Goal: Obtain resource: Download file/media

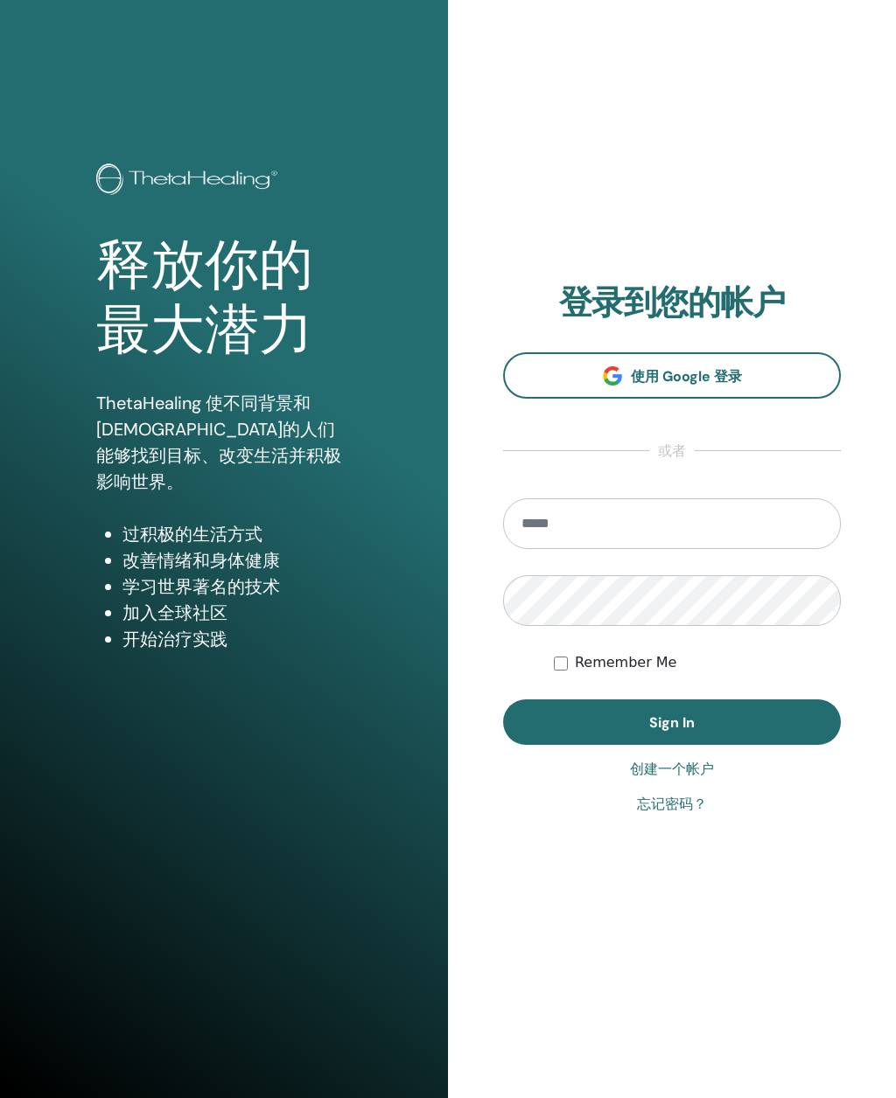
click at [687, 523] on input "email" at bounding box center [672, 523] width 338 height 51
type input "**********"
click at [570, 659] on div "Remember Me" at bounding box center [697, 662] width 287 height 21
click at [732, 726] on button "Sign In" at bounding box center [672, 722] width 338 height 45
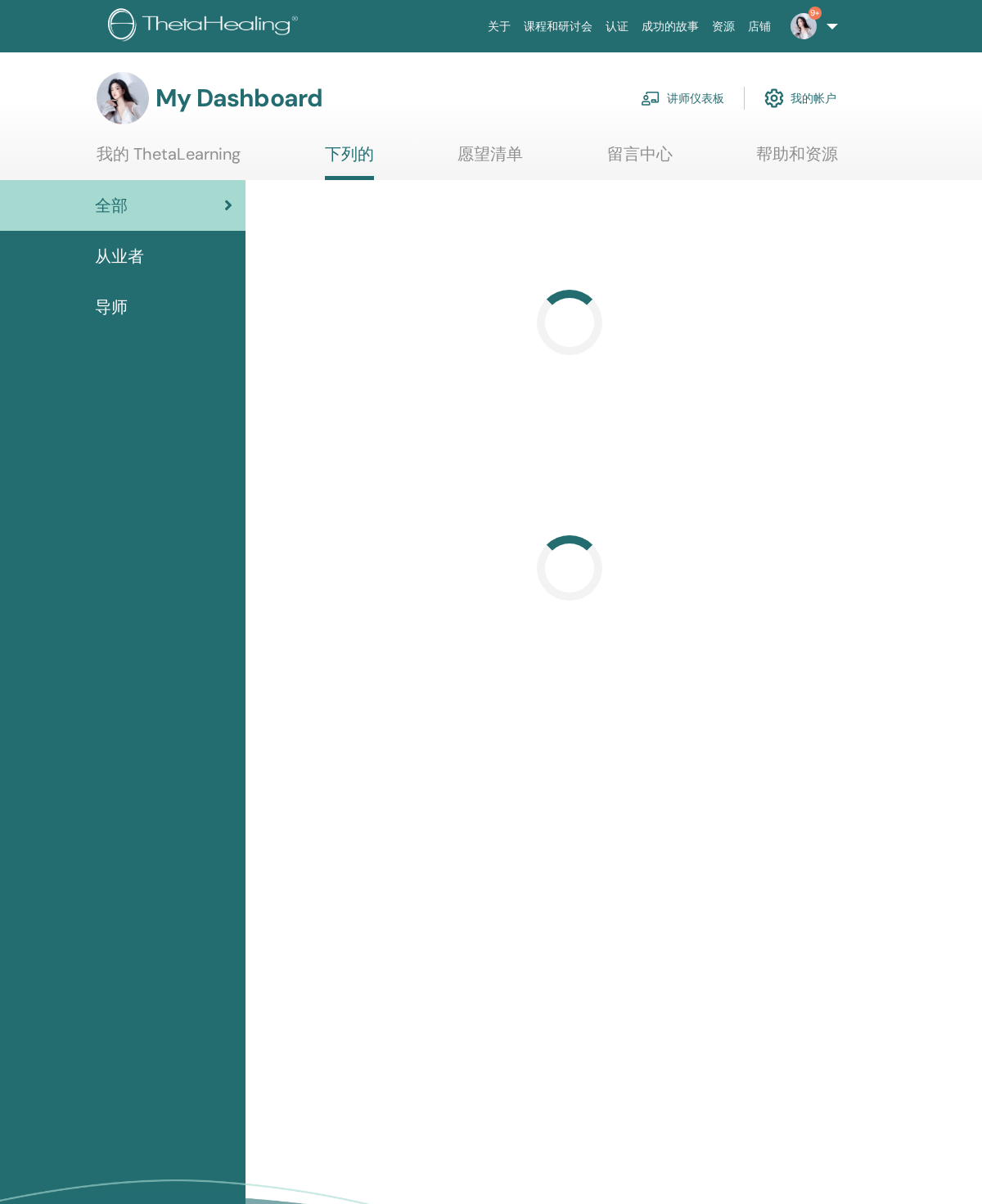
scroll to position [16, 0]
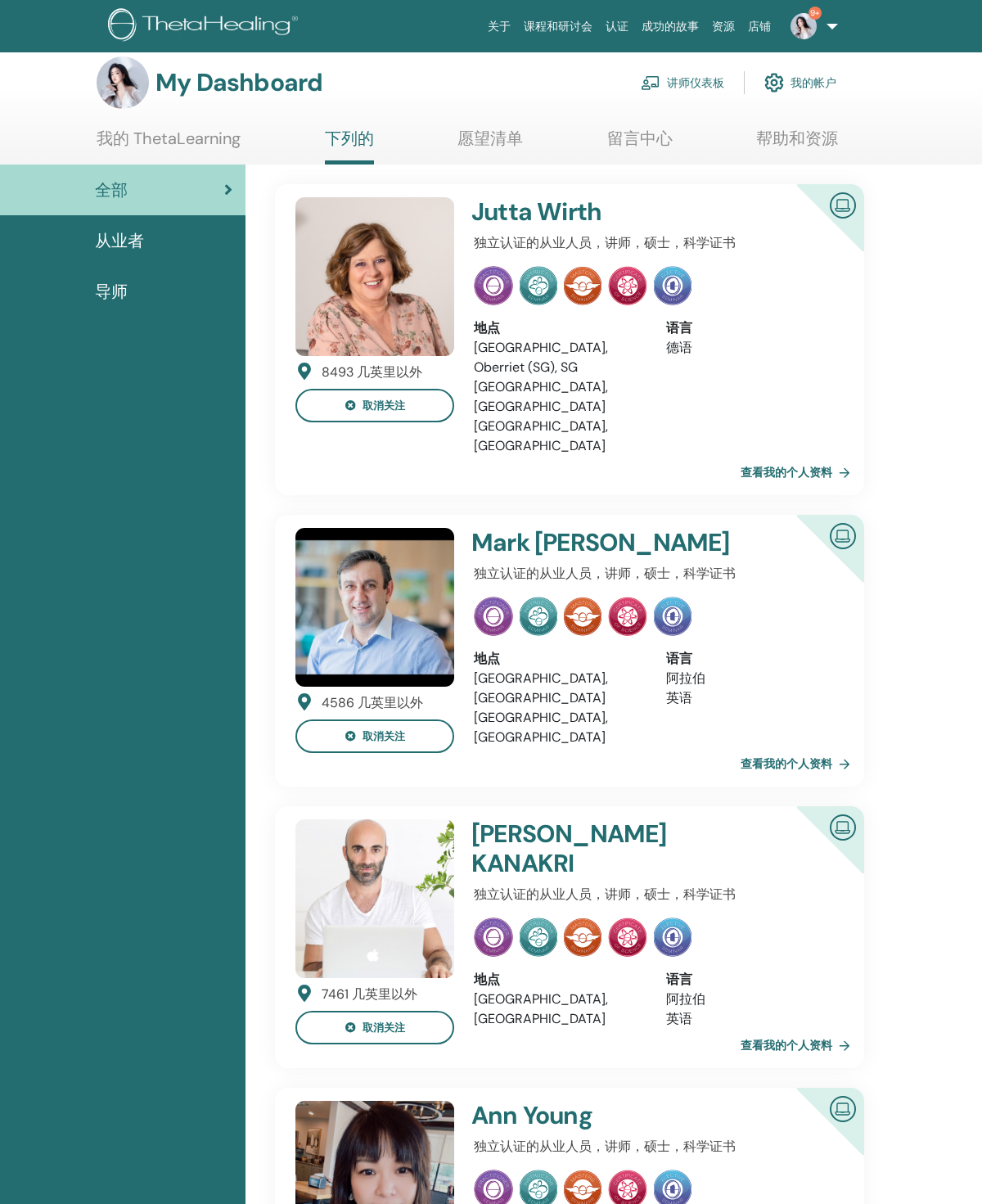
click at [121, 137] on link "我的 ThetaLearning" at bounding box center [169, 144] width 144 height 32
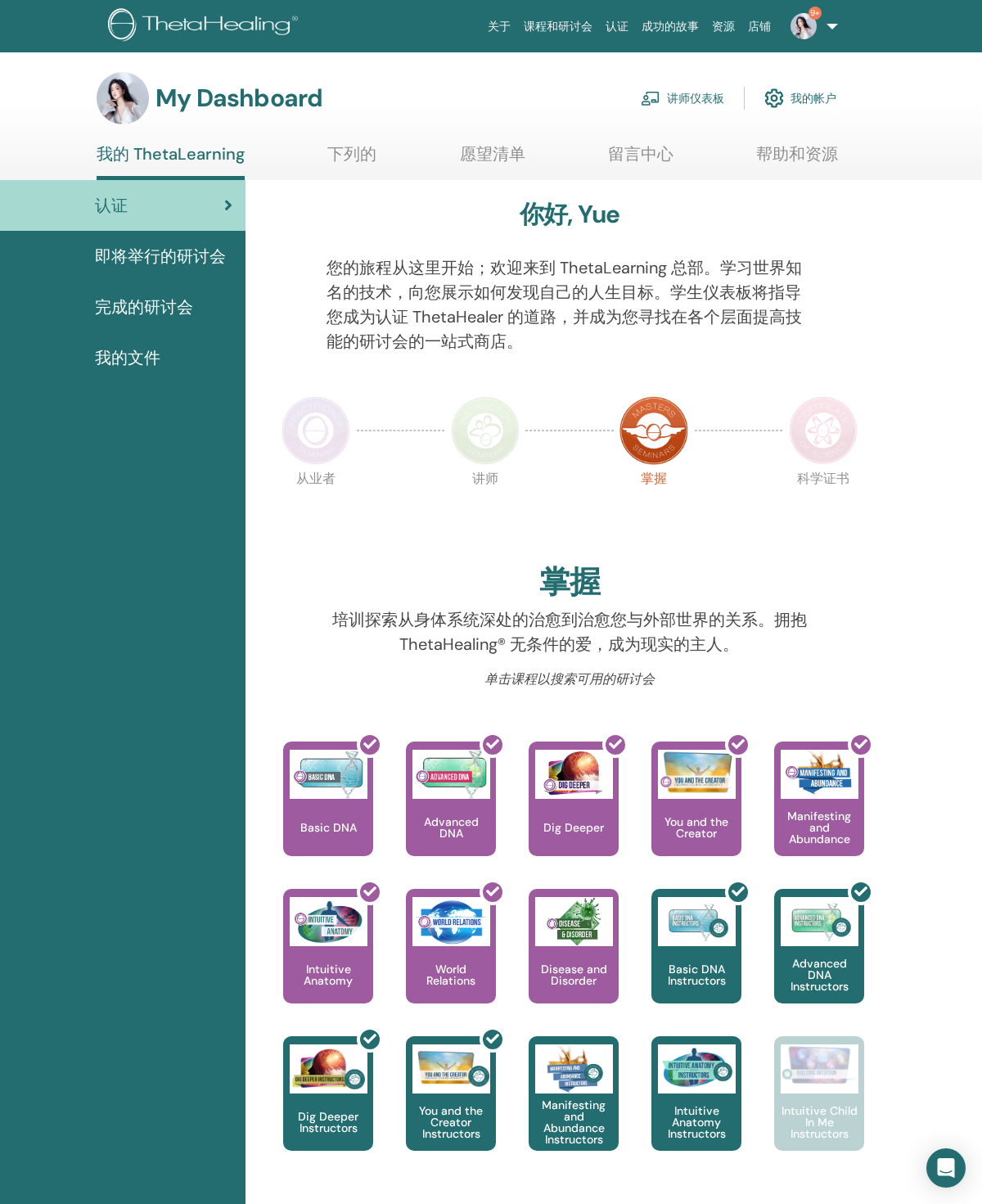
click at [143, 348] on span "我的文件" at bounding box center [127, 358] width 66 height 24
click at [146, 359] on span "我的文件" at bounding box center [127, 358] width 66 height 24
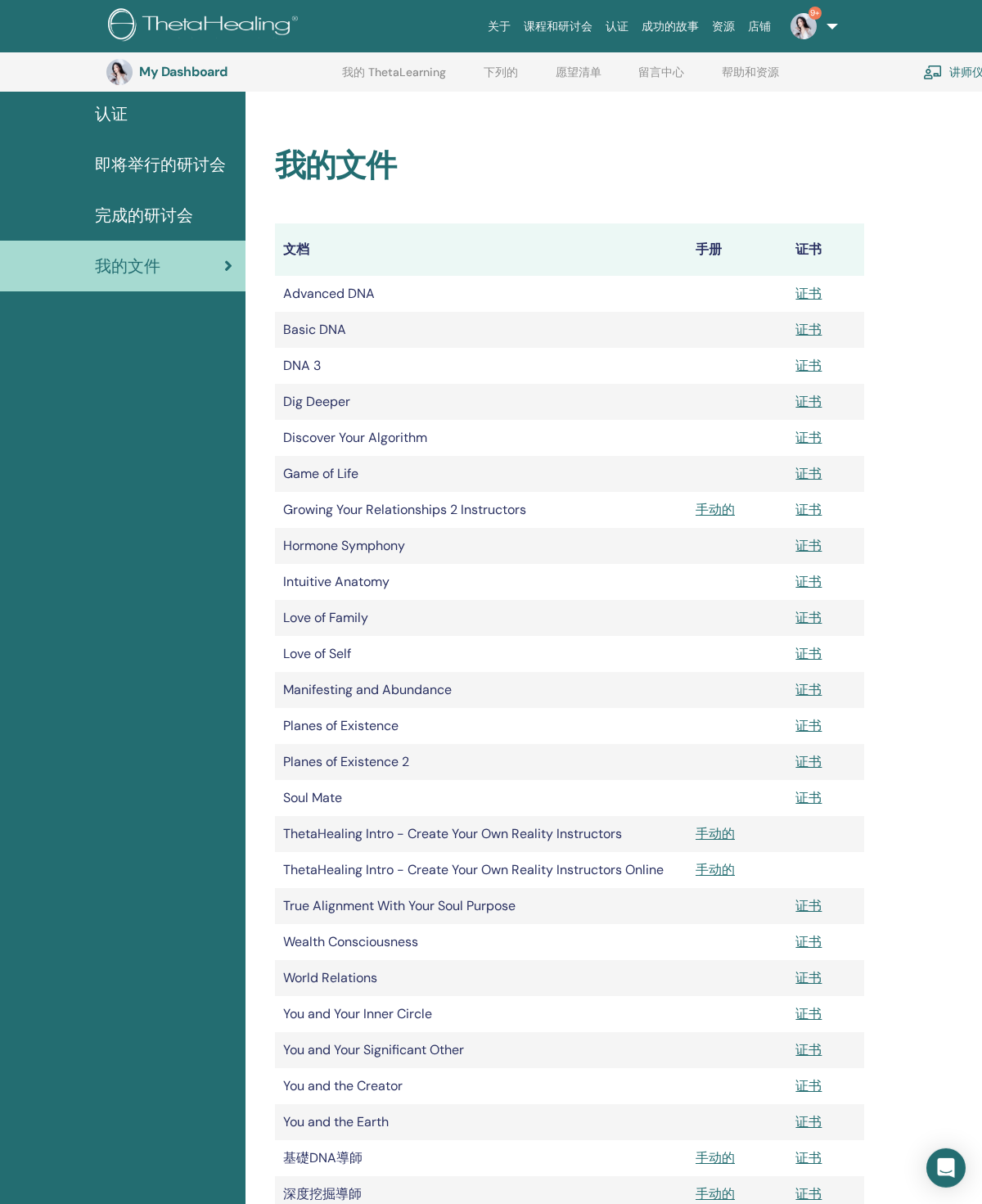
scroll to position [127, 0]
click at [812, 323] on link "证书" at bounding box center [809, 329] width 26 height 17
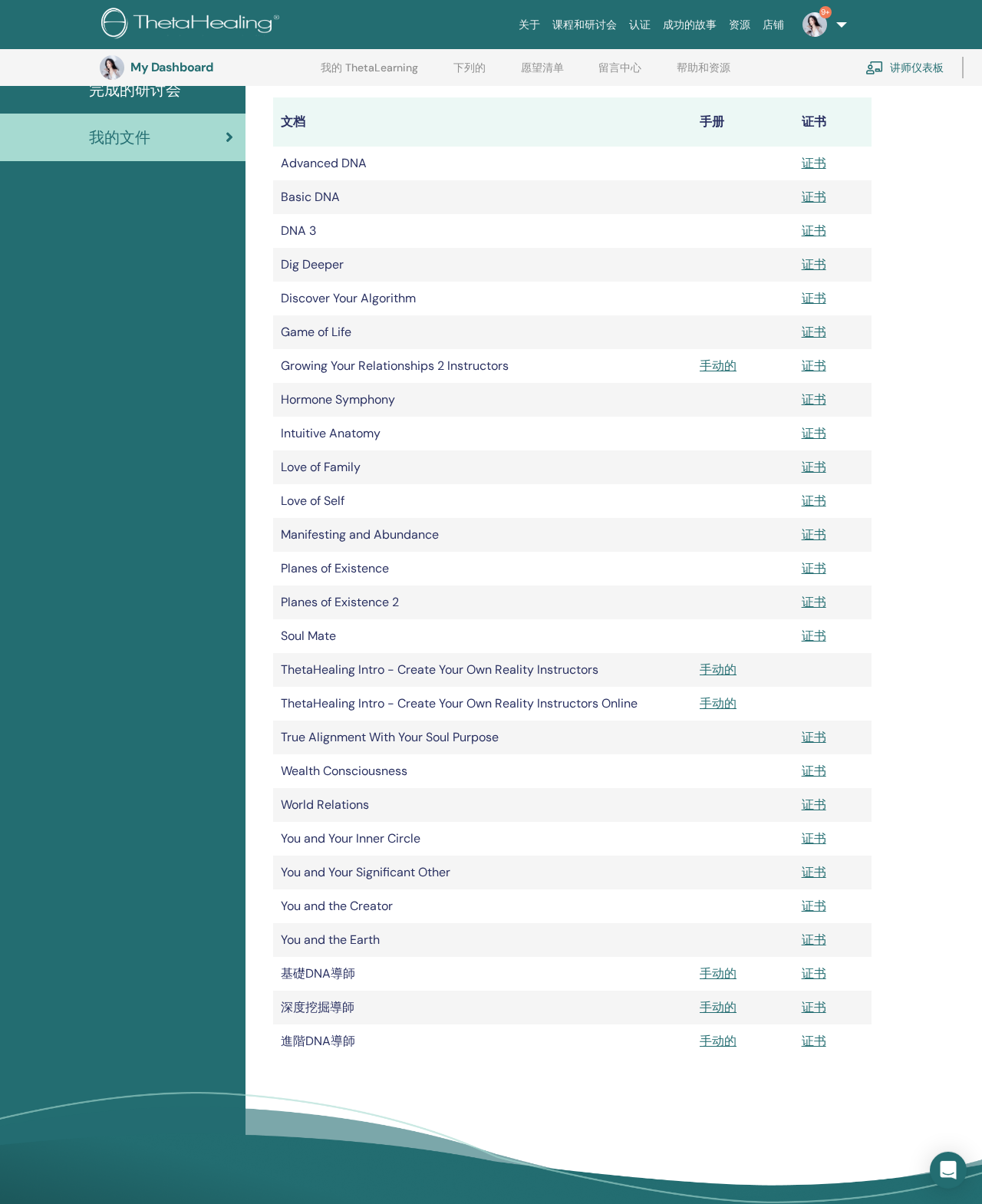
click at [820, 156] on link "证书" at bounding box center [814, 163] width 25 height 16
click at [818, 229] on link "证书" at bounding box center [814, 231] width 25 height 16
click at [822, 267] on link "证书" at bounding box center [814, 264] width 25 height 16
click at [816, 293] on link "证书" at bounding box center [814, 298] width 25 height 16
click at [820, 327] on link "证书" at bounding box center [814, 332] width 25 height 16
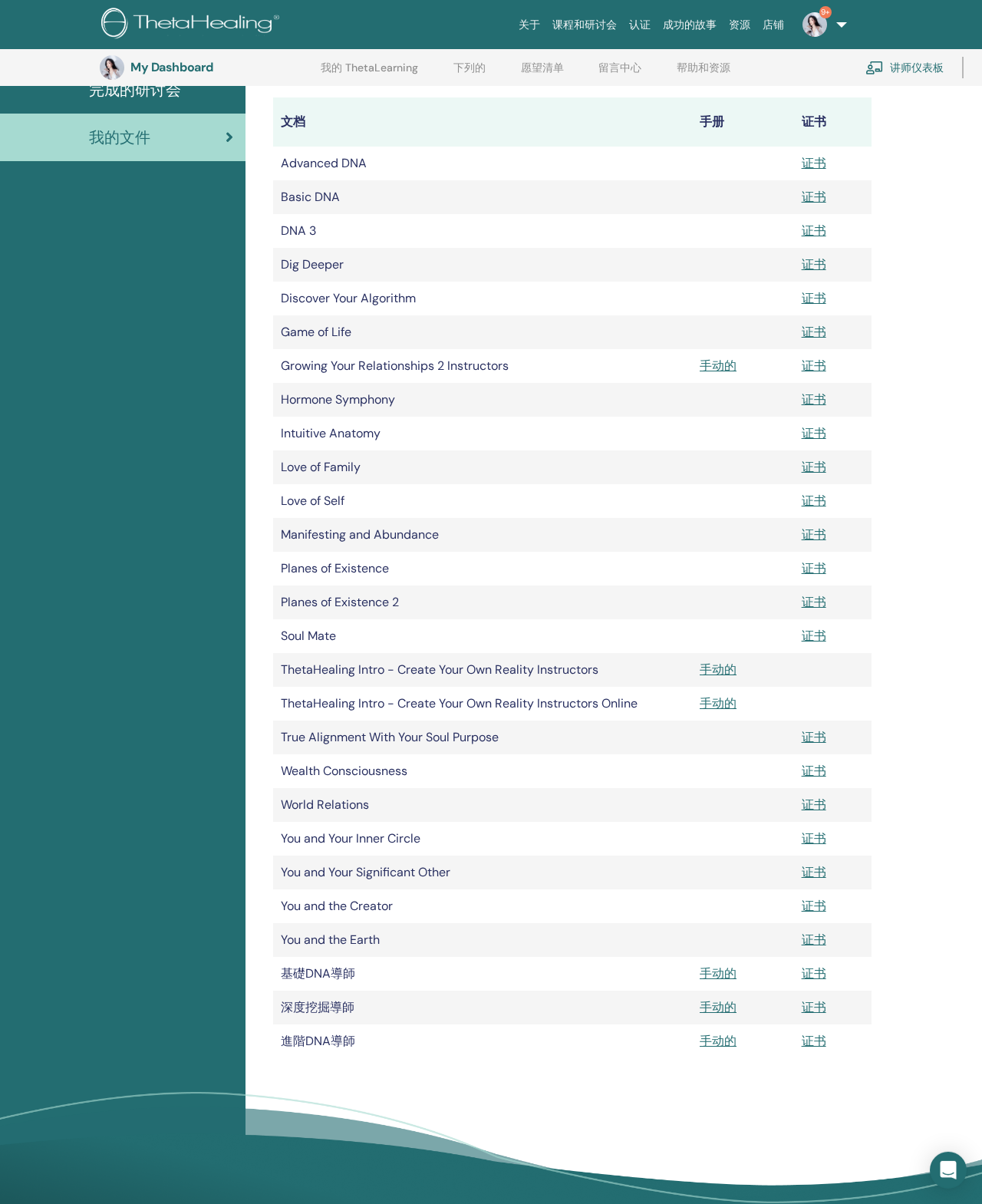
click at [820, 362] on link "证书" at bounding box center [814, 366] width 25 height 16
click at [826, 401] on link "证书" at bounding box center [814, 399] width 25 height 16
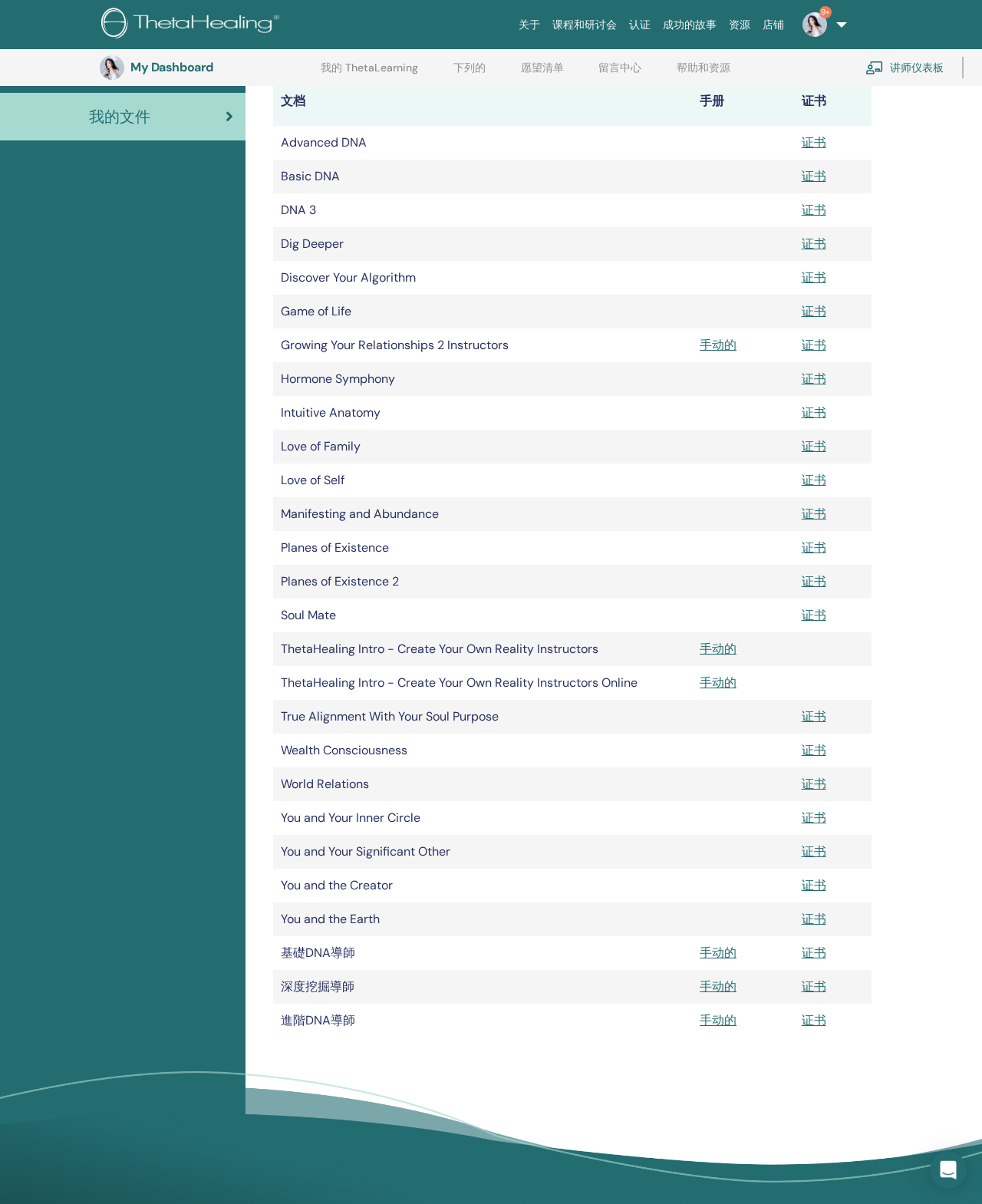
scroll to position [253, 0]
click at [821, 408] on link "证书" at bounding box center [814, 412] width 25 height 16
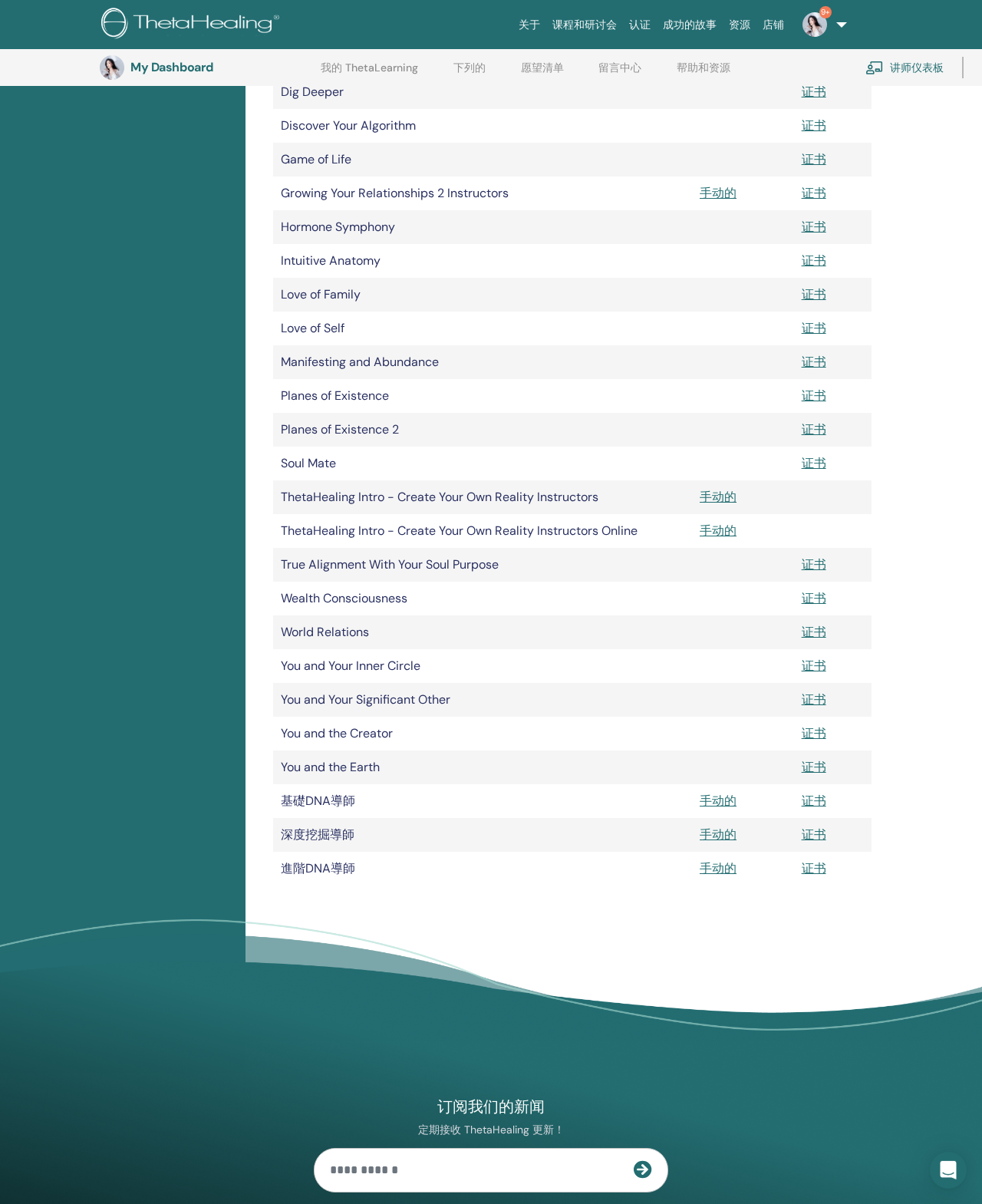
click at [817, 290] on link "证书" at bounding box center [814, 294] width 25 height 16
click at [821, 326] on link "证书" at bounding box center [814, 328] width 25 height 16
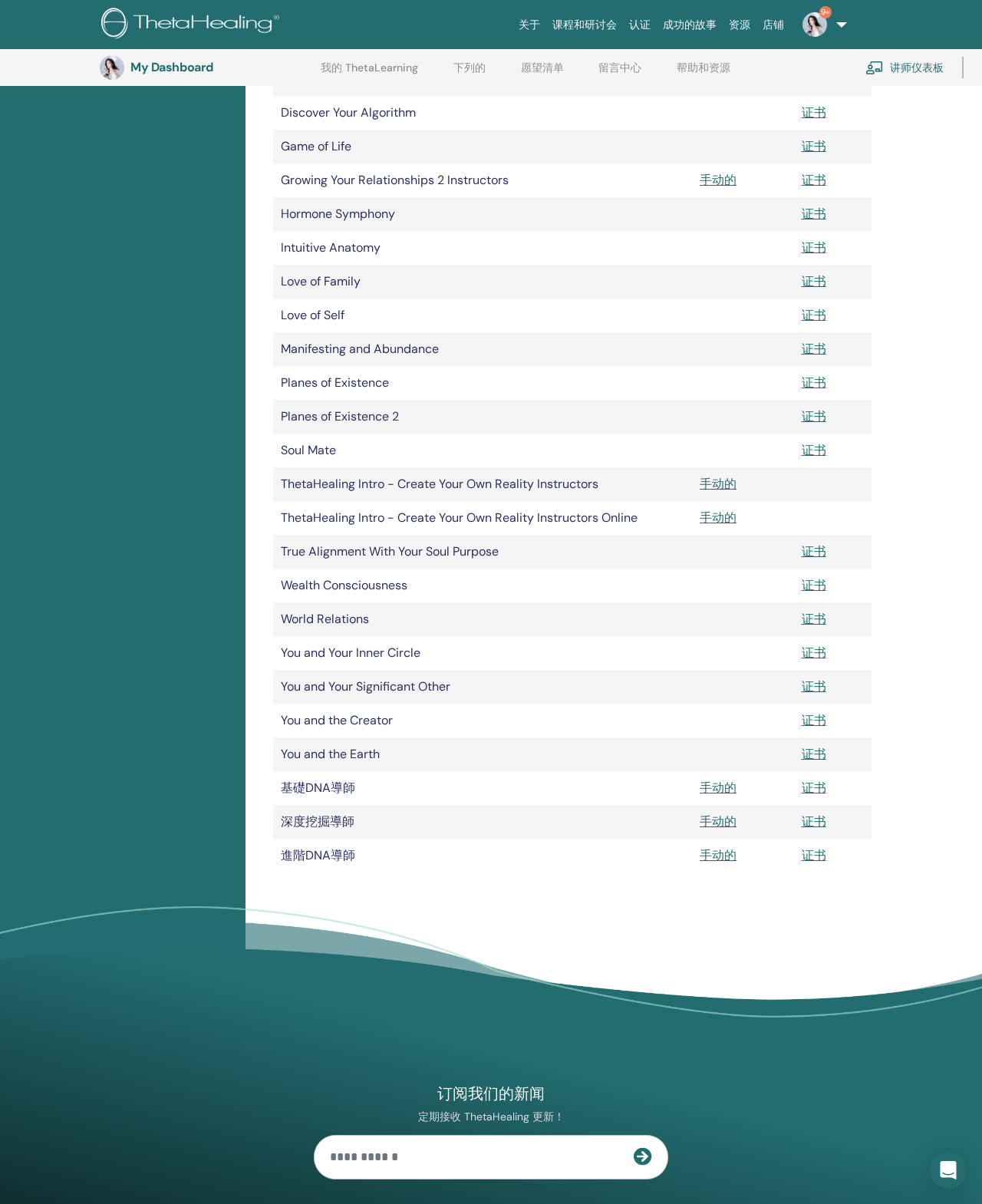
scroll to position [418, 0]
click at [814, 346] on link "证书" at bounding box center [814, 348] width 25 height 16
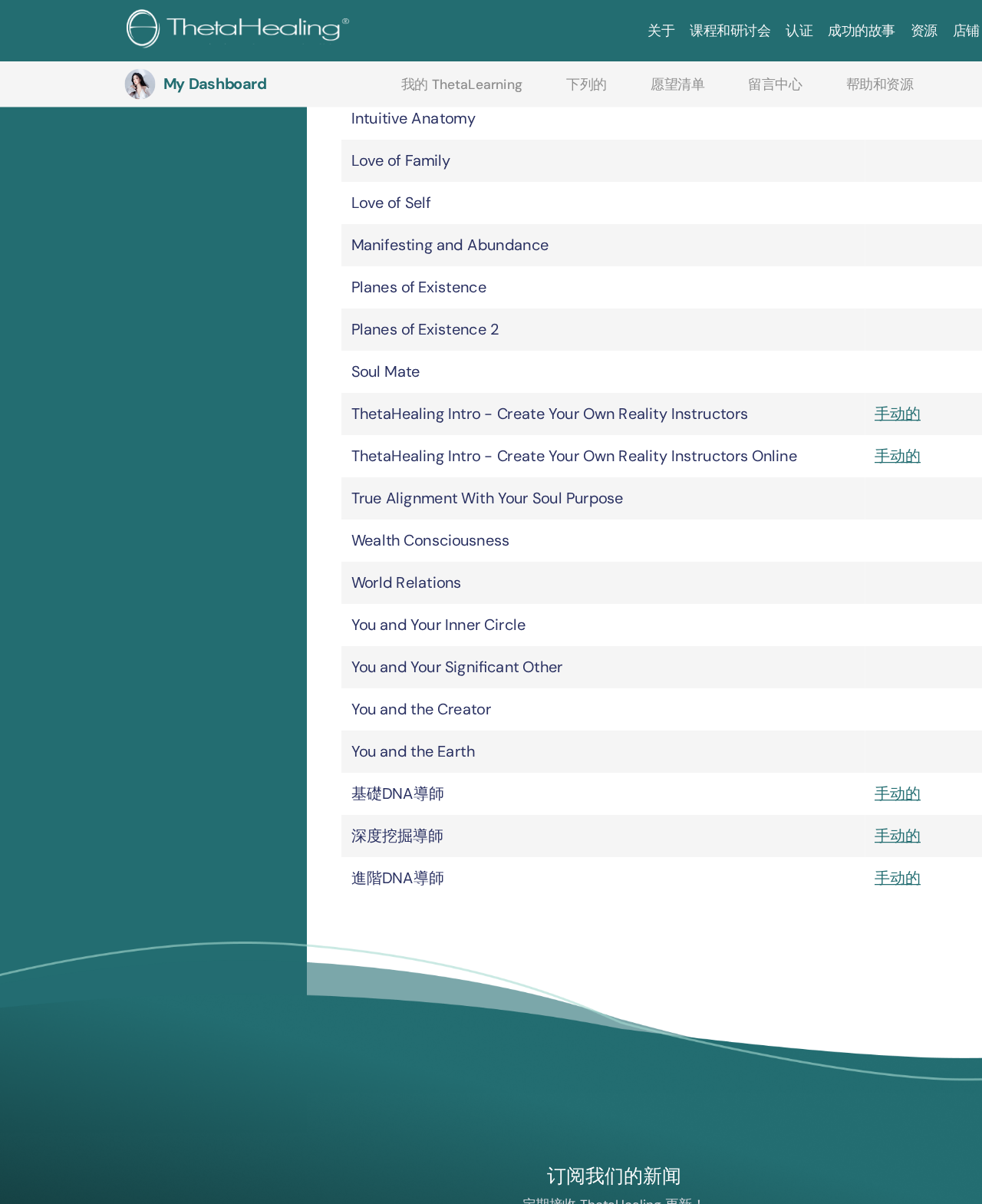
scroll to position [569, 0]
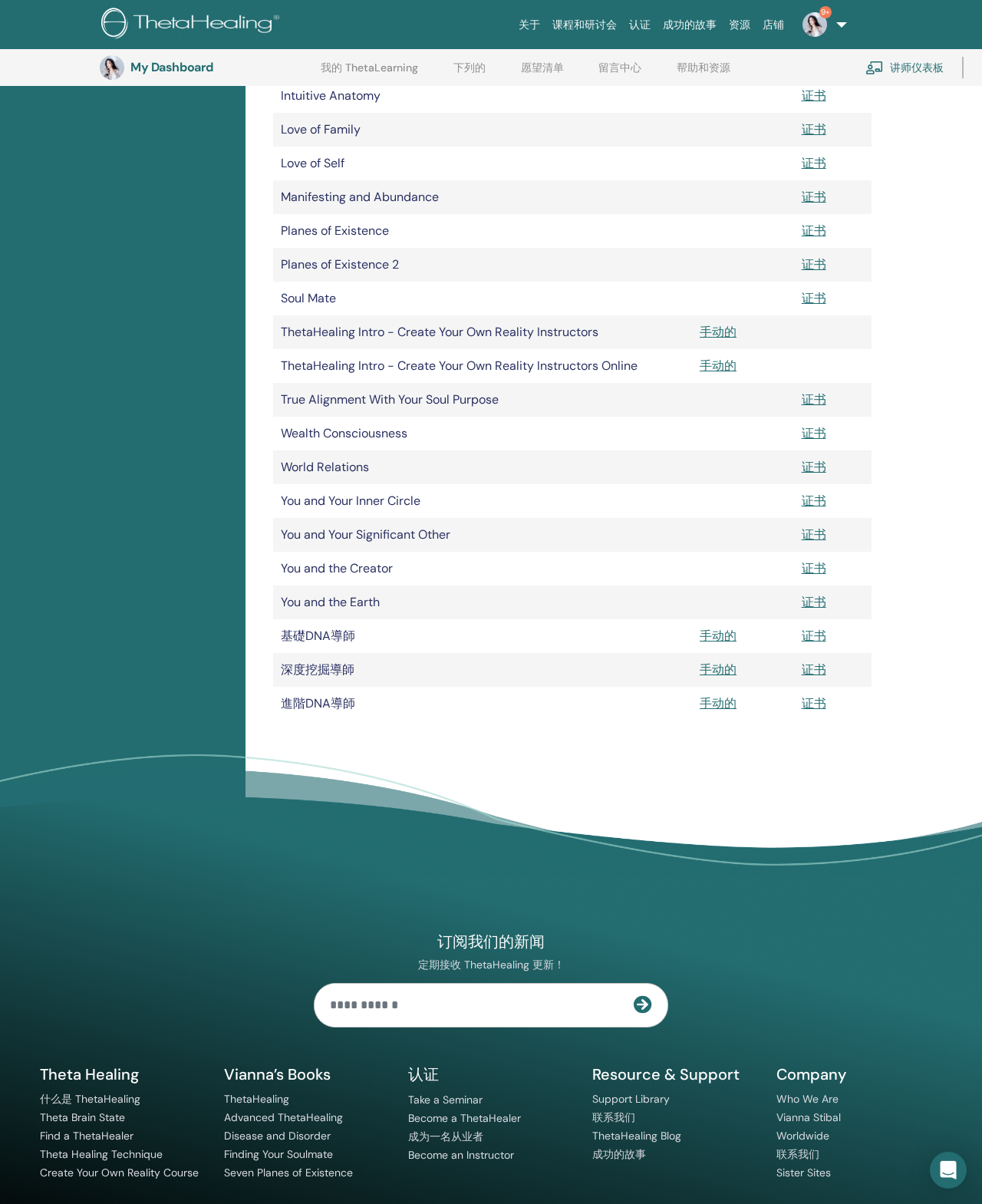
click at [823, 223] on link "证书" at bounding box center [814, 231] width 25 height 16
click at [822, 258] on link "证书" at bounding box center [814, 264] width 25 height 16
click at [821, 297] on link "证书" at bounding box center [814, 298] width 25 height 16
click at [824, 396] on link "证书" at bounding box center [814, 399] width 25 height 16
click at [813, 428] on link "证书" at bounding box center [814, 433] width 25 height 16
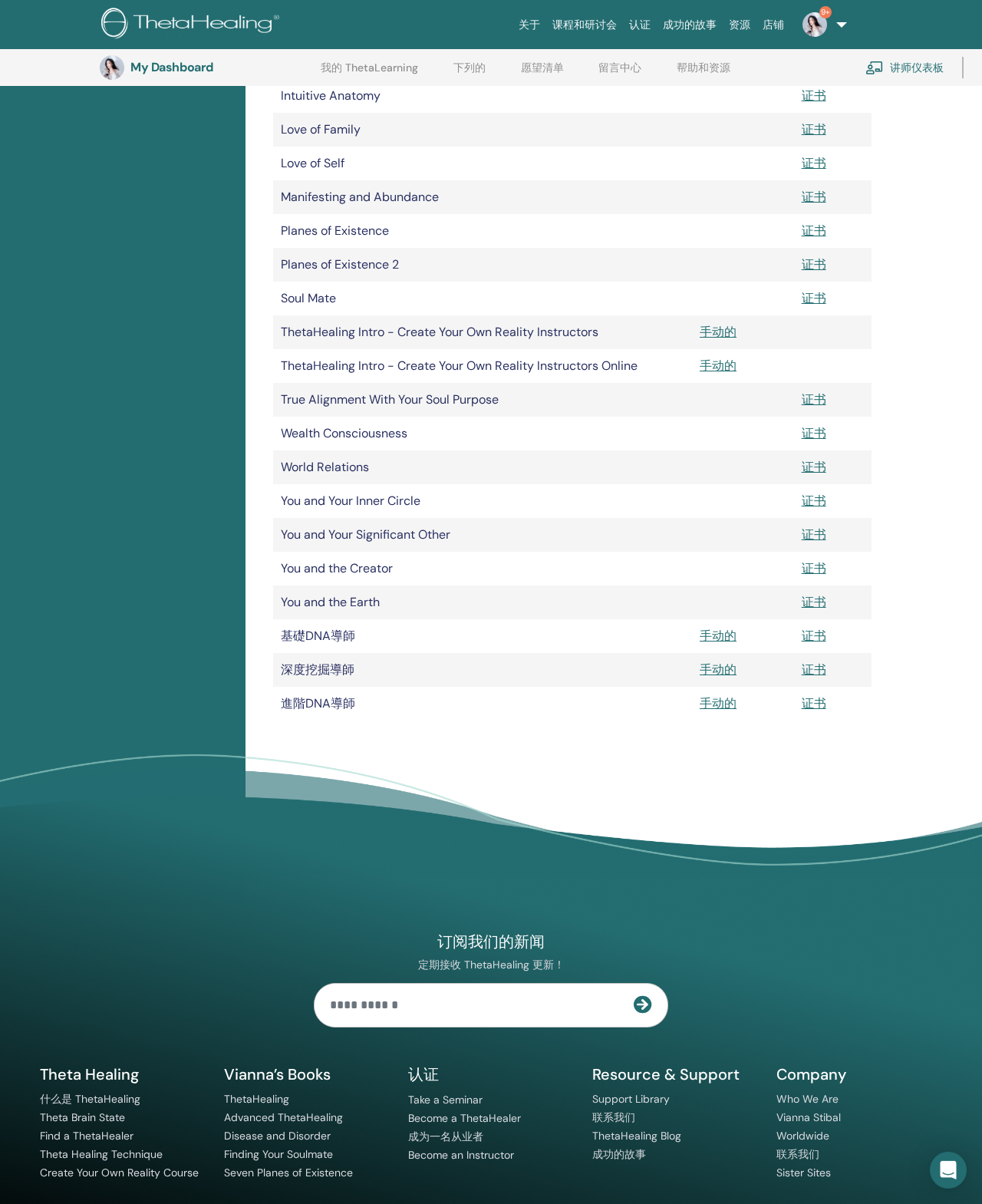
click at [818, 427] on link "证书" at bounding box center [814, 433] width 25 height 16
click at [826, 469] on link "证书" at bounding box center [814, 467] width 25 height 16
click at [821, 498] on link "证书" at bounding box center [814, 500] width 25 height 16
click at [822, 527] on link "证书" at bounding box center [814, 534] width 25 height 16
click at [812, 564] on link "证书" at bounding box center [814, 568] width 25 height 16
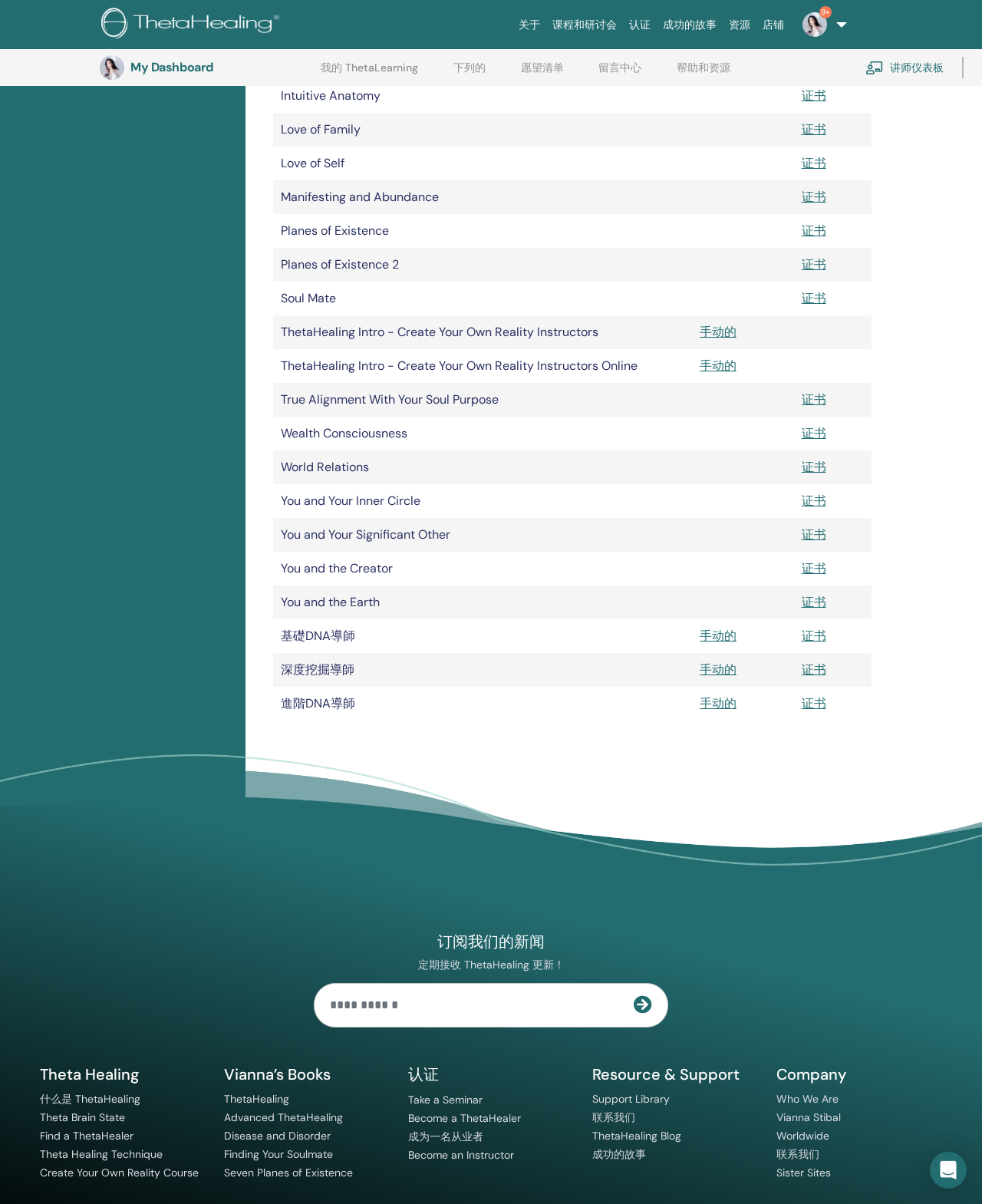
click at [813, 603] on link "证书" at bounding box center [814, 602] width 25 height 16
click at [821, 633] on link "证书" at bounding box center [814, 635] width 25 height 16
click at [813, 663] on link "证书" at bounding box center [814, 670] width 25 height 16
click at [829, 700] on td "证书" at bounding box center [833, 704] width 77 height 33
click at [814, 703] on link "证书" at bounding box center [814, 703] width 25 height 16
